Goal: Information Seeking & Learning: Learn about a topic

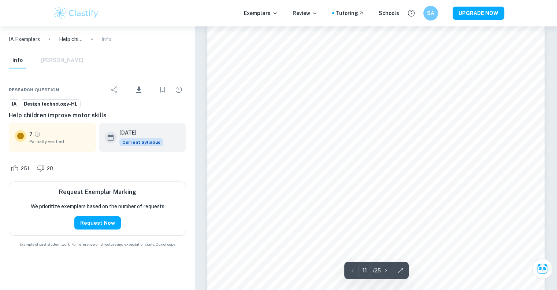
scroll to position [5206, 0]
type input "13"
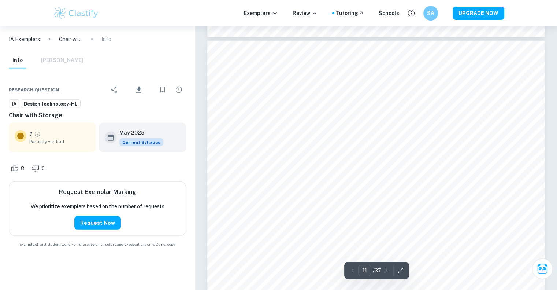
scroll to position [4951, 0]
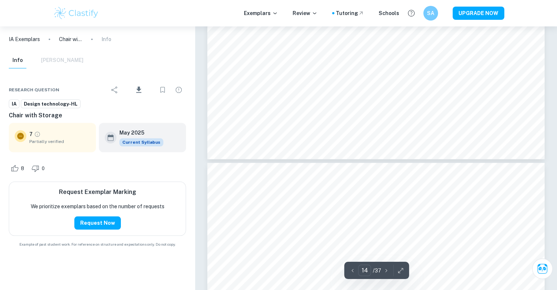
type input "13"
